Goal: Find specific page/section: Find specific page/section

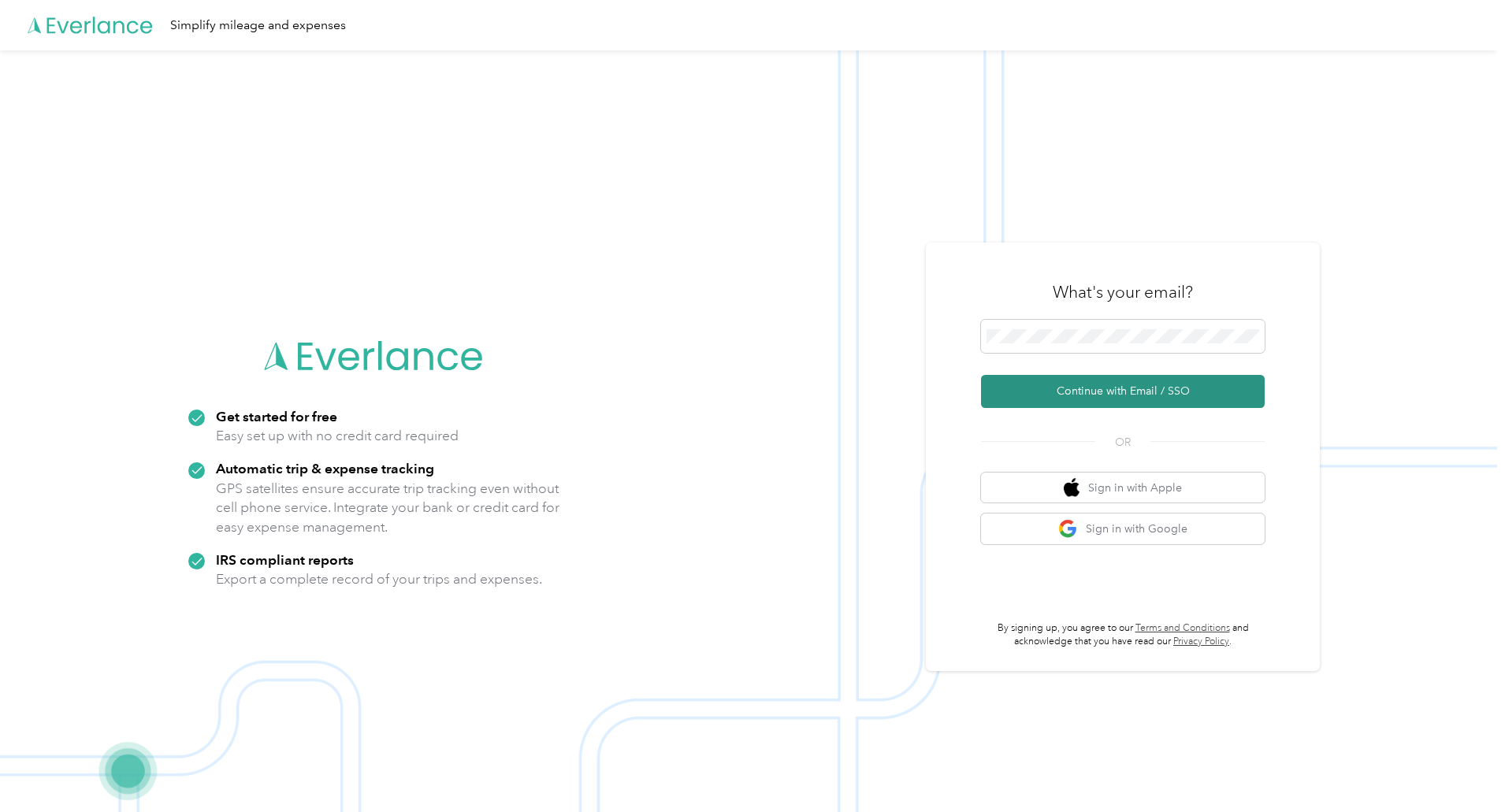
click at [1033, 385] on button "Continue with Email / SSO" at bounding box center [1123, 391] width 284 height 33
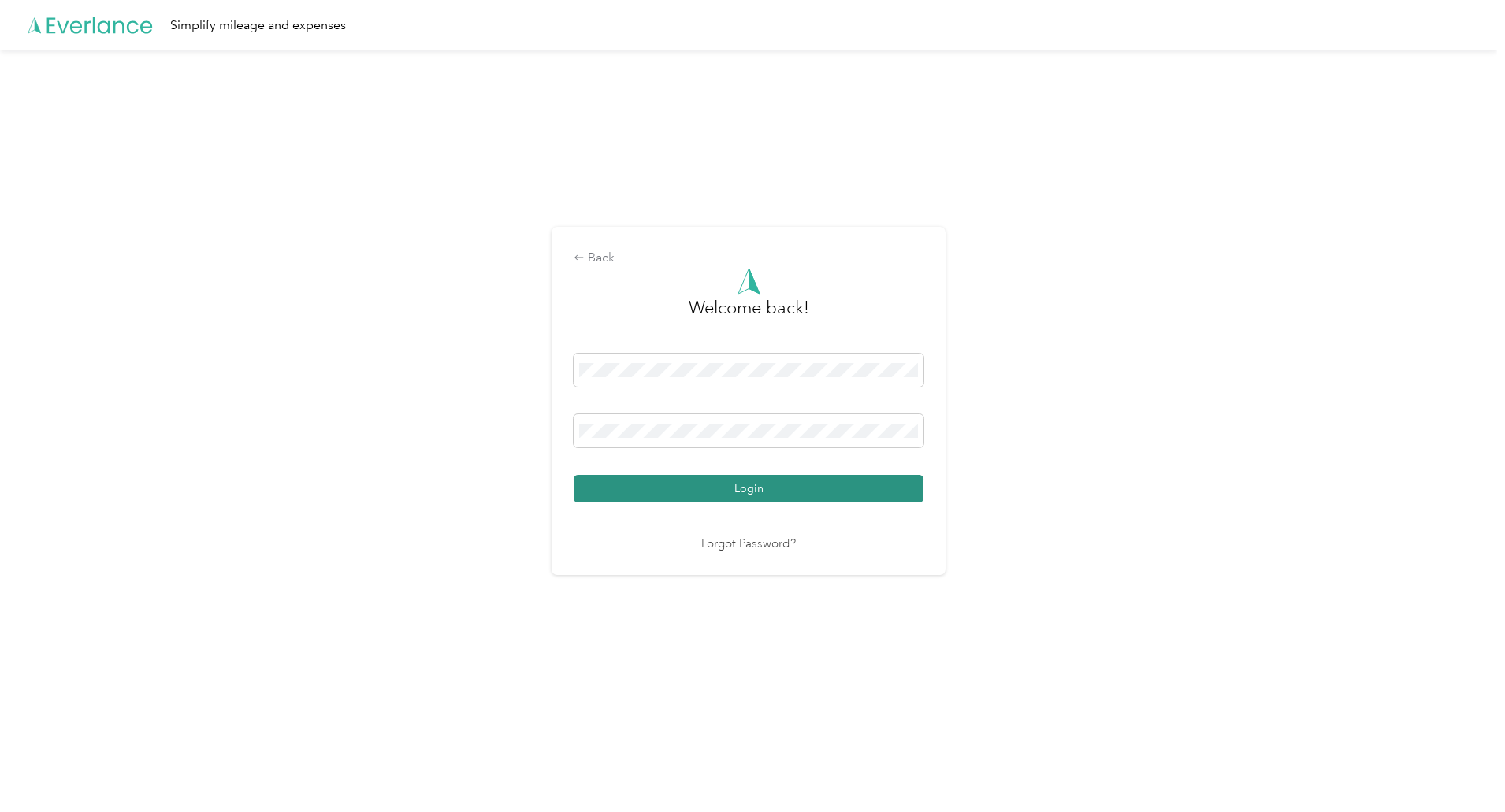
click at [752, 485] on button "Login" at bounding box center [748, 488] width 350 height 28
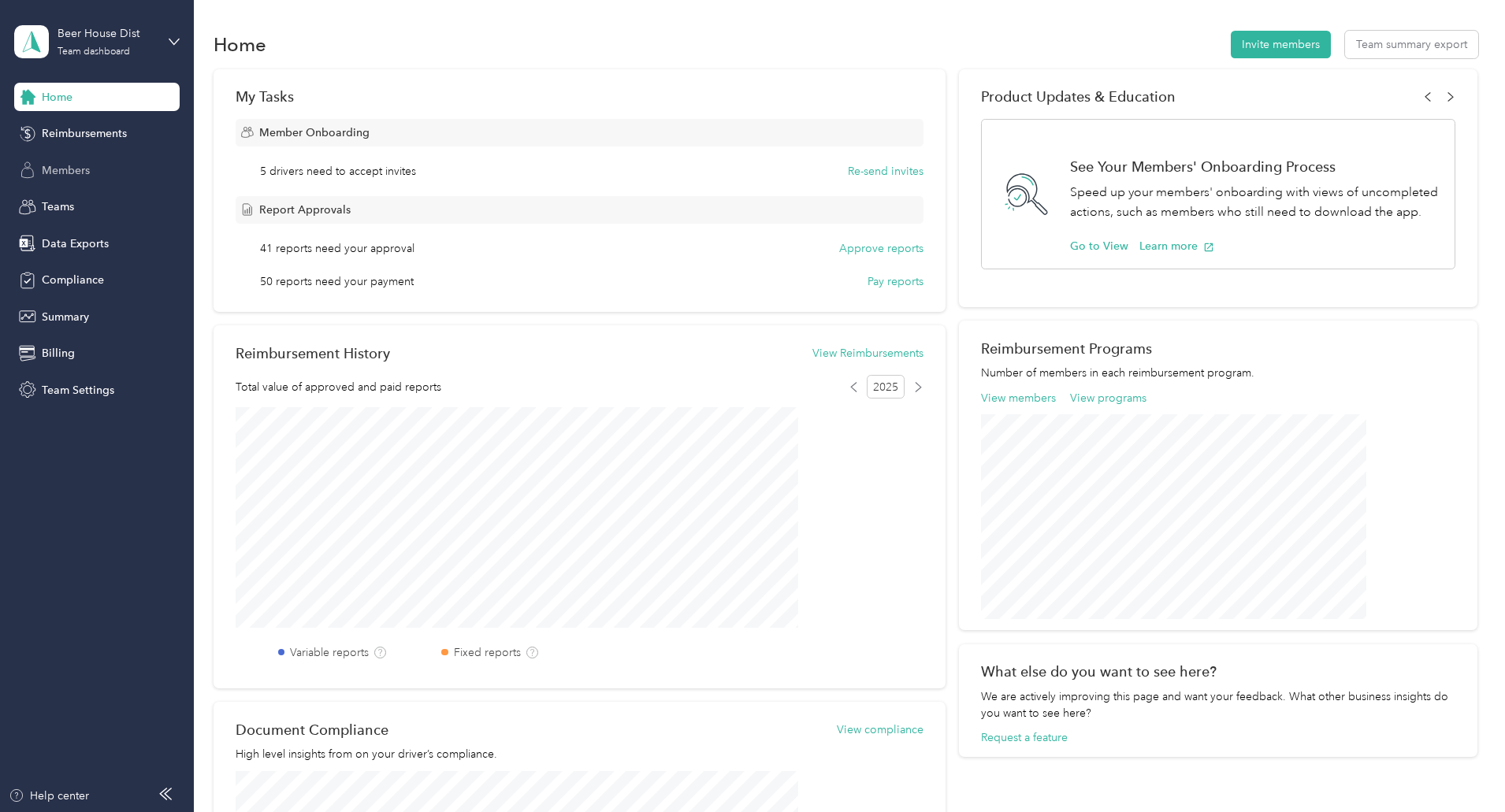
click at [85, 184] on div "Members" at bounding box center [96, 170] width 165 height 29
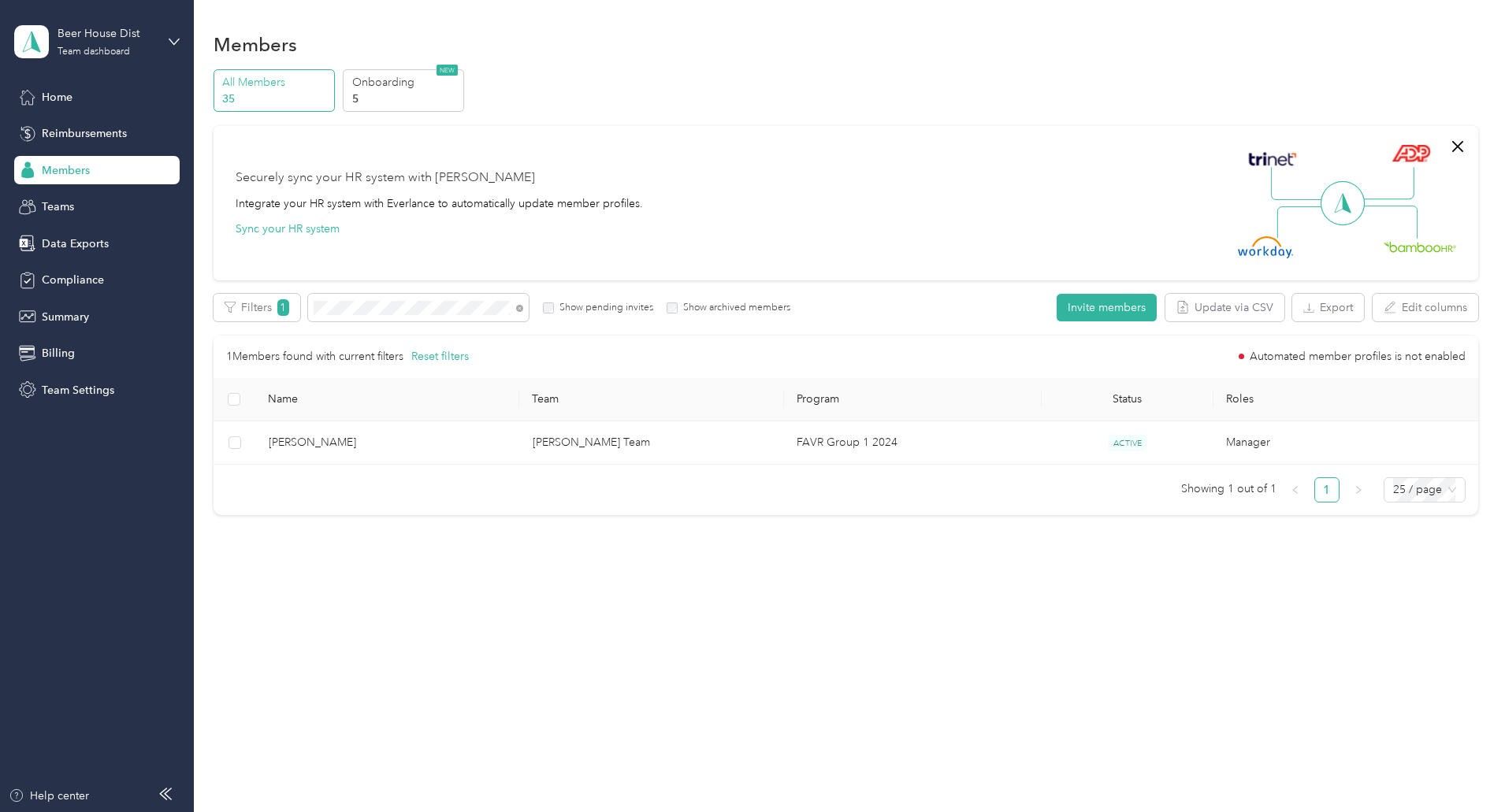
click at [426, 465] on div "1 Members found with current filters Reset filters Automated member profiles is…" at bounding box center [845, 418] width 1264 height 167
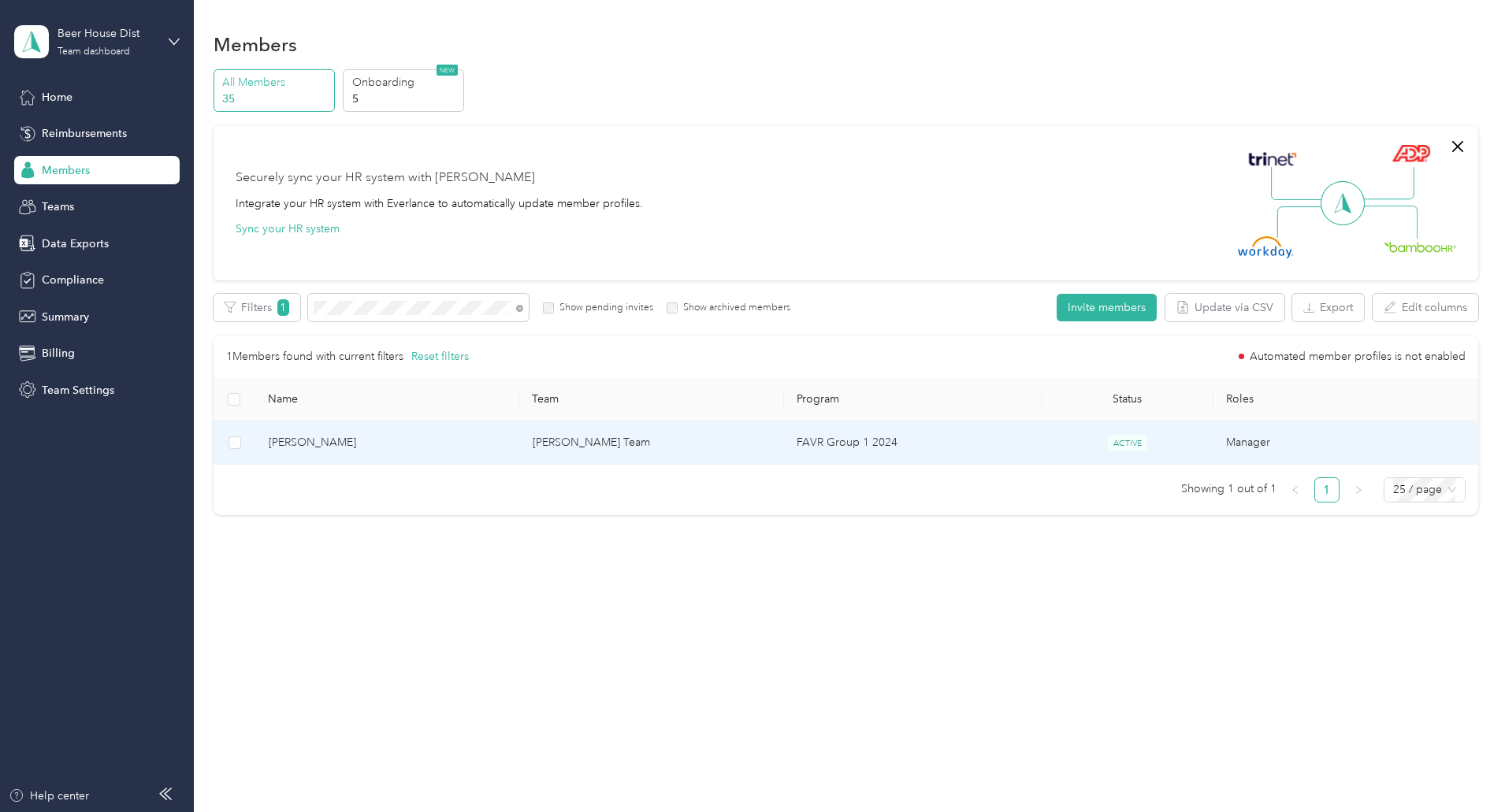
click at [423, 445] on span "[PERSON_NAME]" at bounding box center [387, 442] width 238 height 17
